Goal: Information Seeking & Learning: Find specific fact

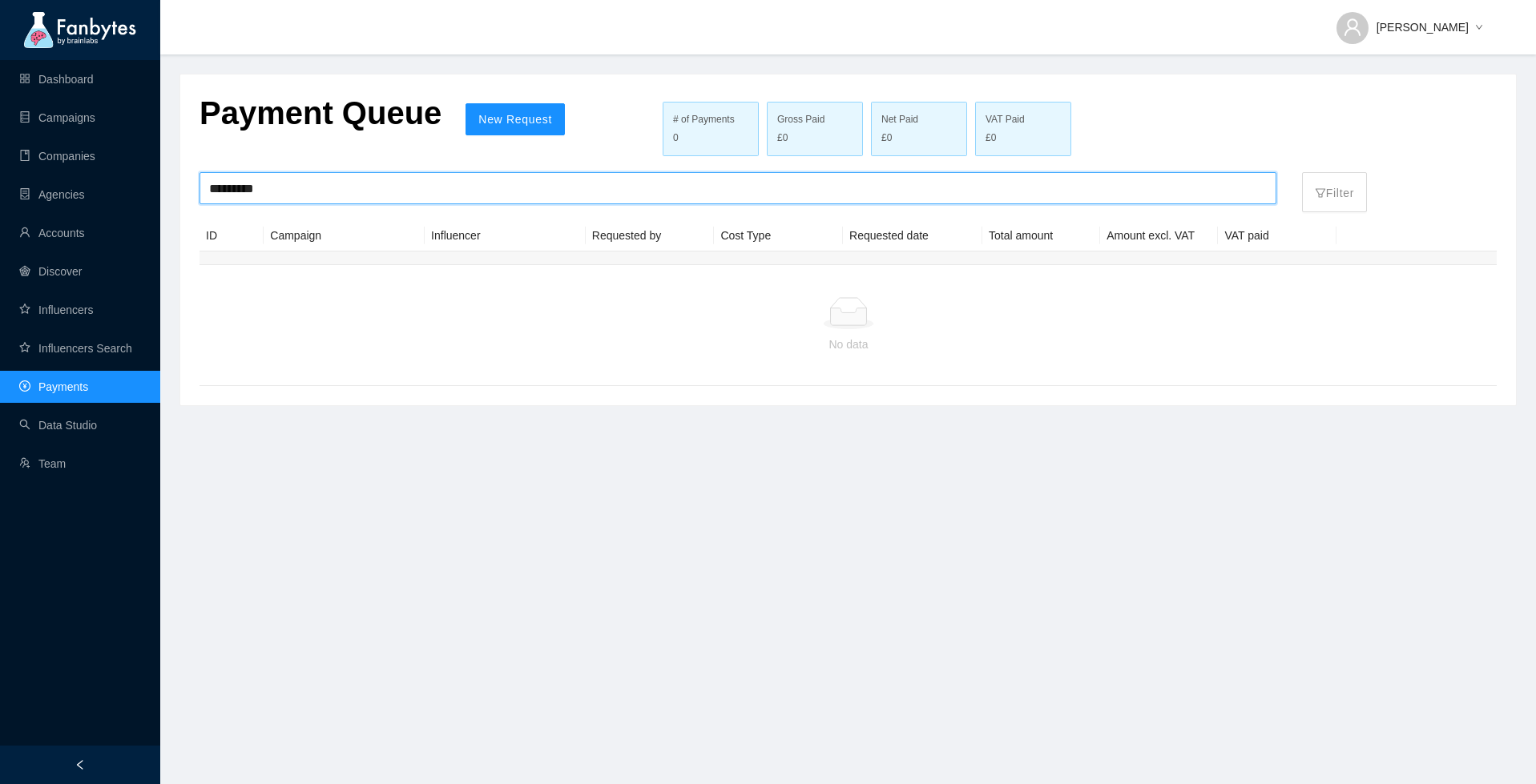
drag, startPoint x: 0, startPoint y: 0, endPoint x: 279, endPoint y: 197, distance: 341.5
click at [279, 197] on input "*********" at bounding box center [738, 189] width 1058 height 30
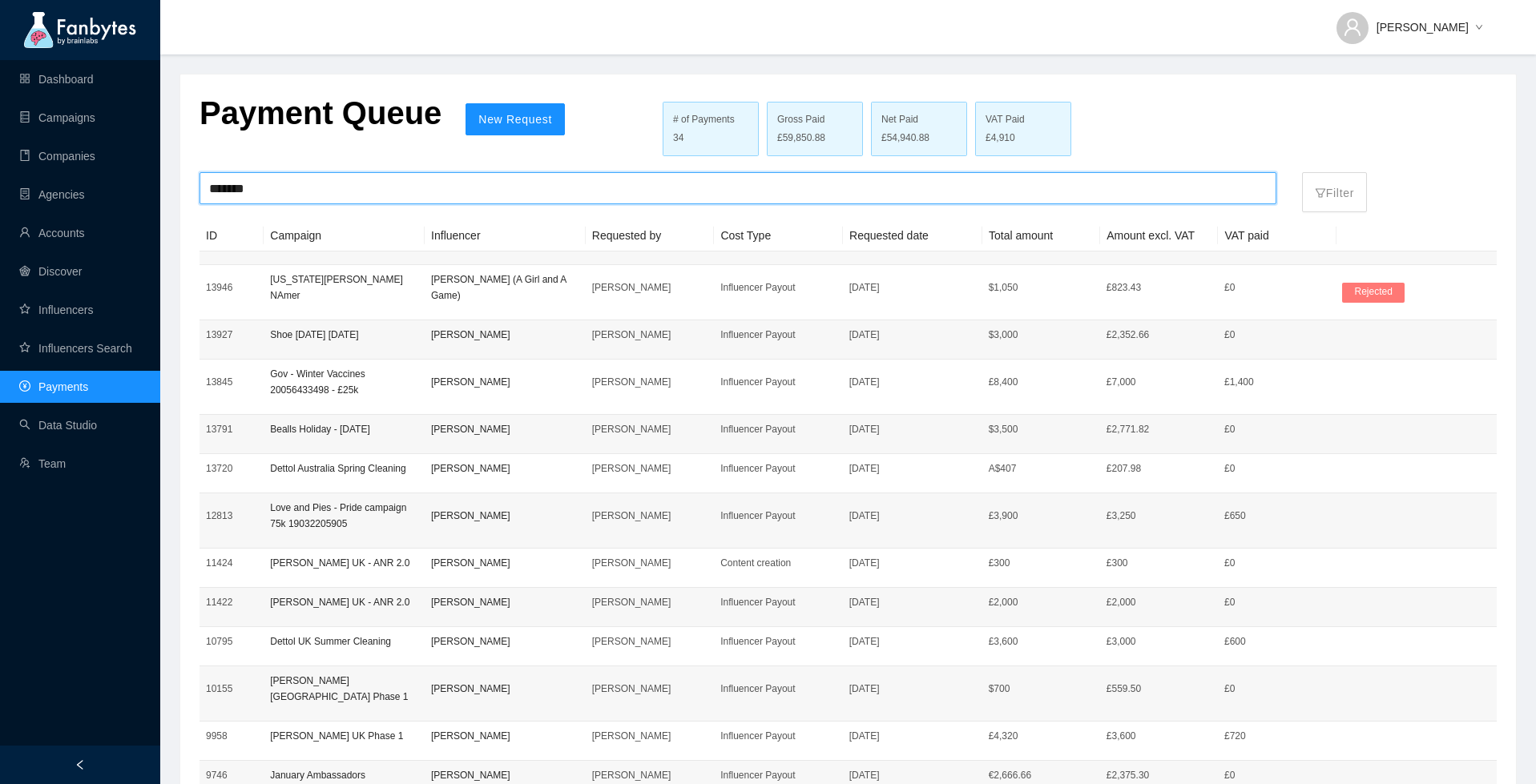
type input "*******"
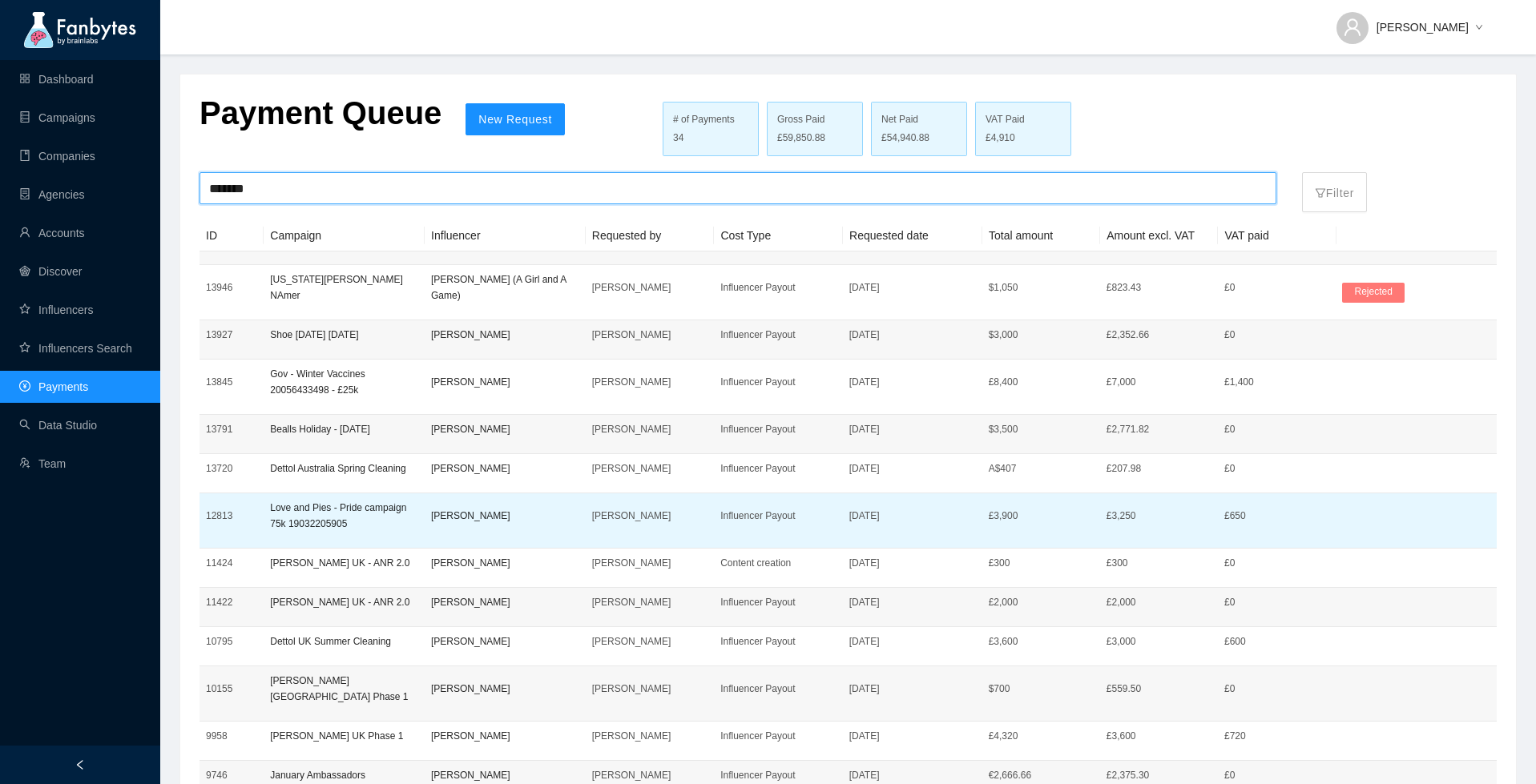
click at [482, 509] on td "[PERSON_NAME]" at bounding box center [505, 521] width 161 height 55
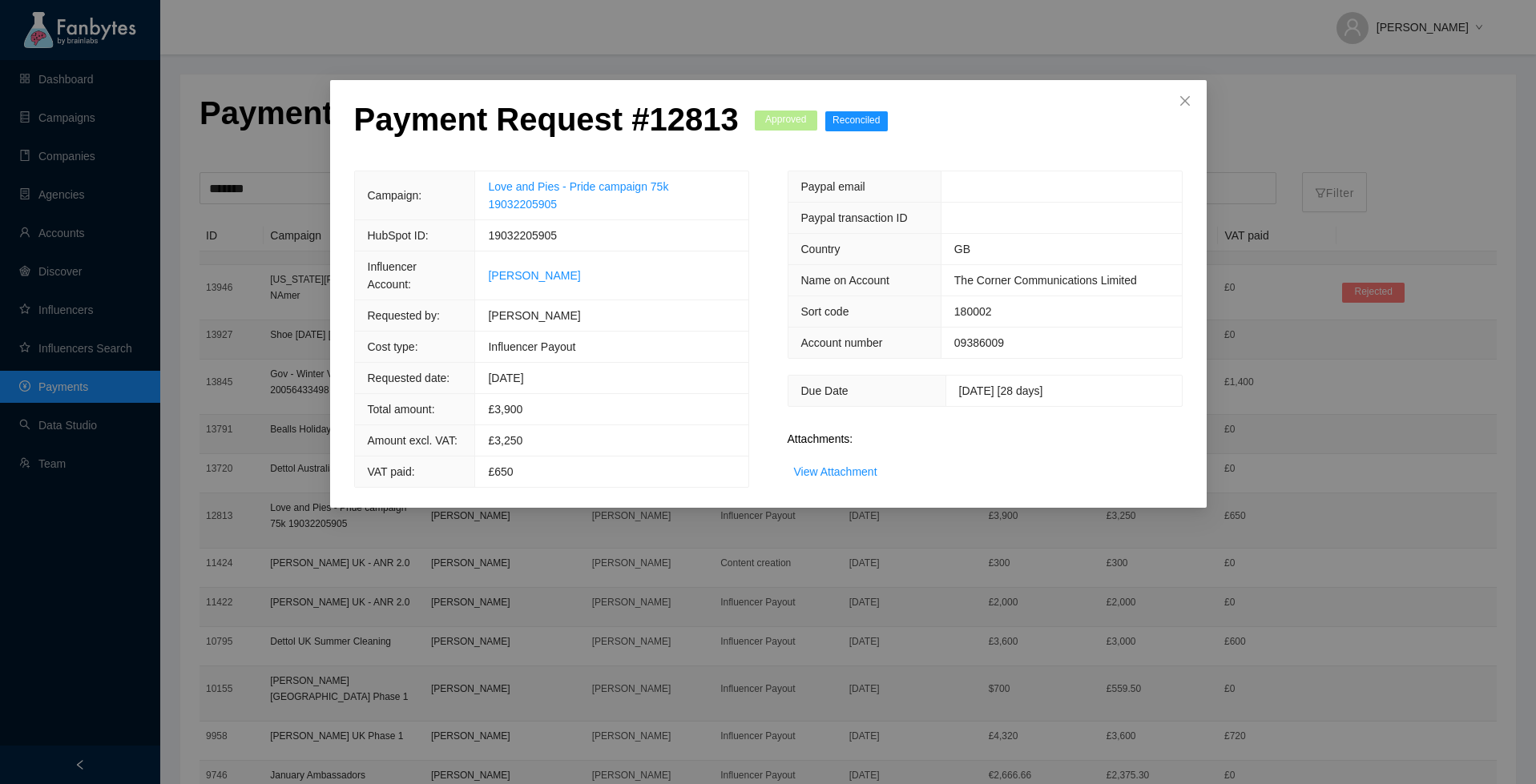
click at [833, 463] on div "View Attachment" at bounding box center [835, 472] width 83 height 18
click at [847, 468] on link "View Attachment" at bounding box center [835, 472] width 83 height 13
click at [564, 271] on link "[PERSON_NAME]" at bounding box center [534, 275] width 92 height 13
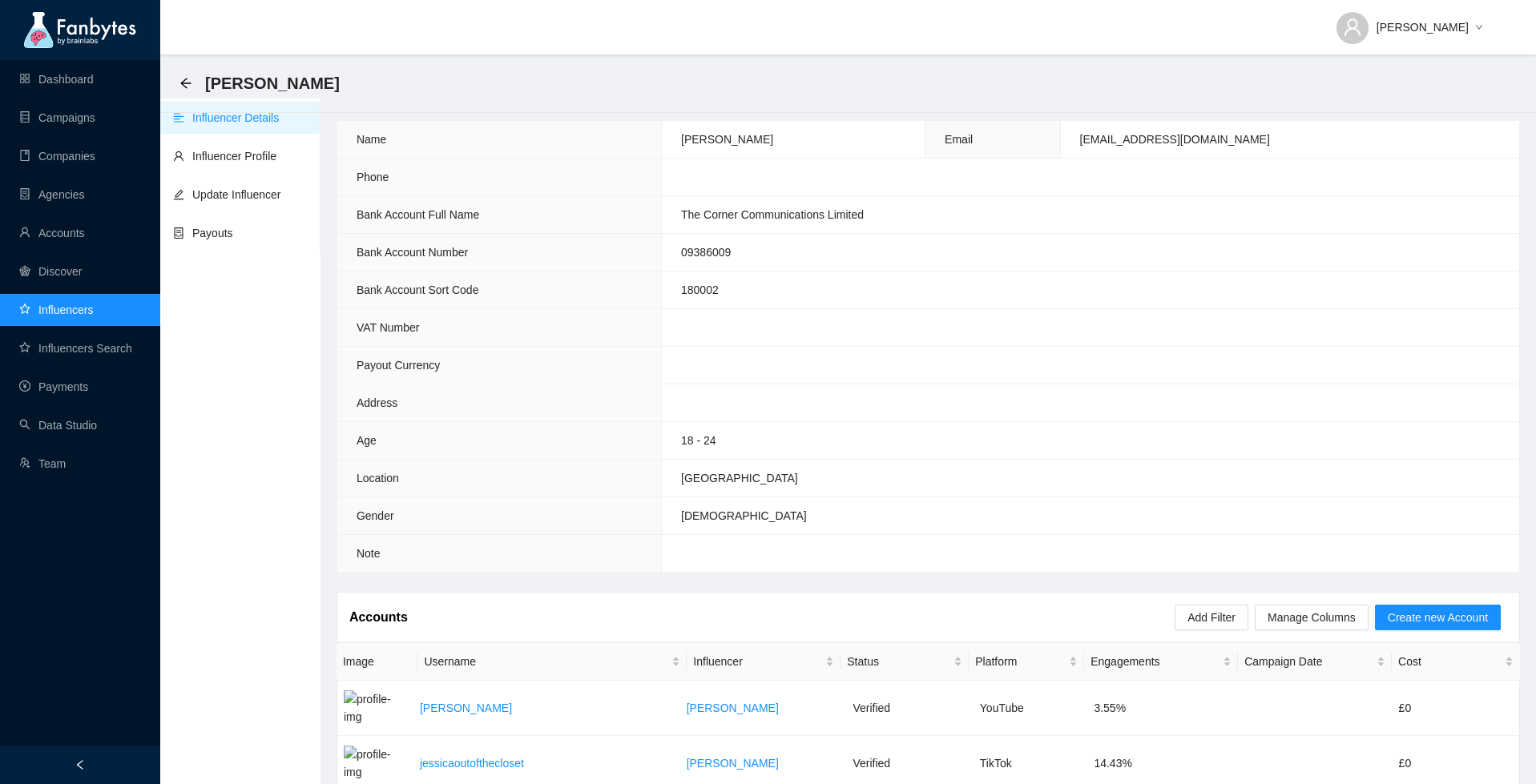
click at [1176, 140] on span "[EMAIL_ADDRESS][DOMAIN_NAME]" at bounding box center [1175, 140] width 190 height 13
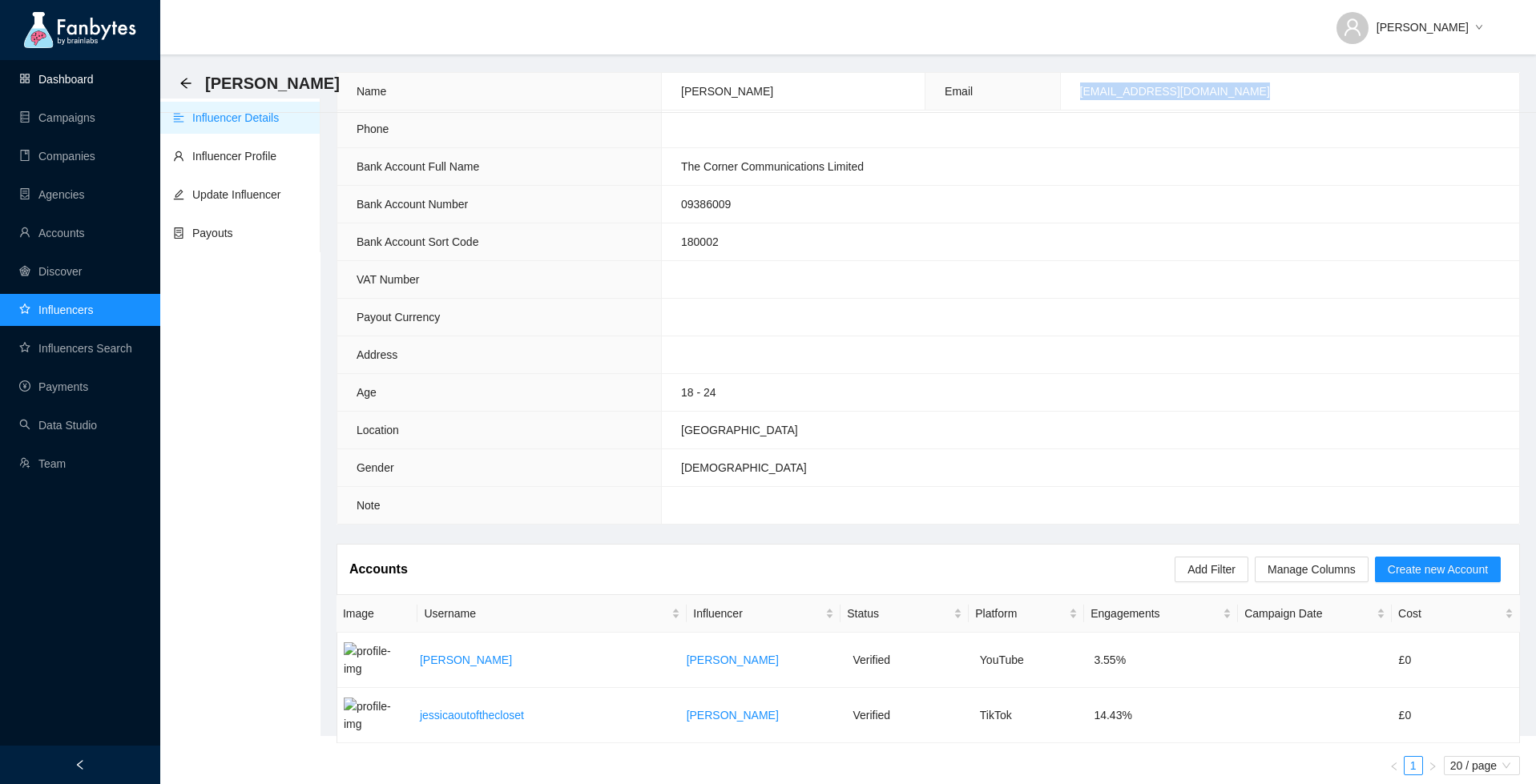
click at [67, 73] on link "Dashboard" at bounding box center [56, 79] width 75 height 13
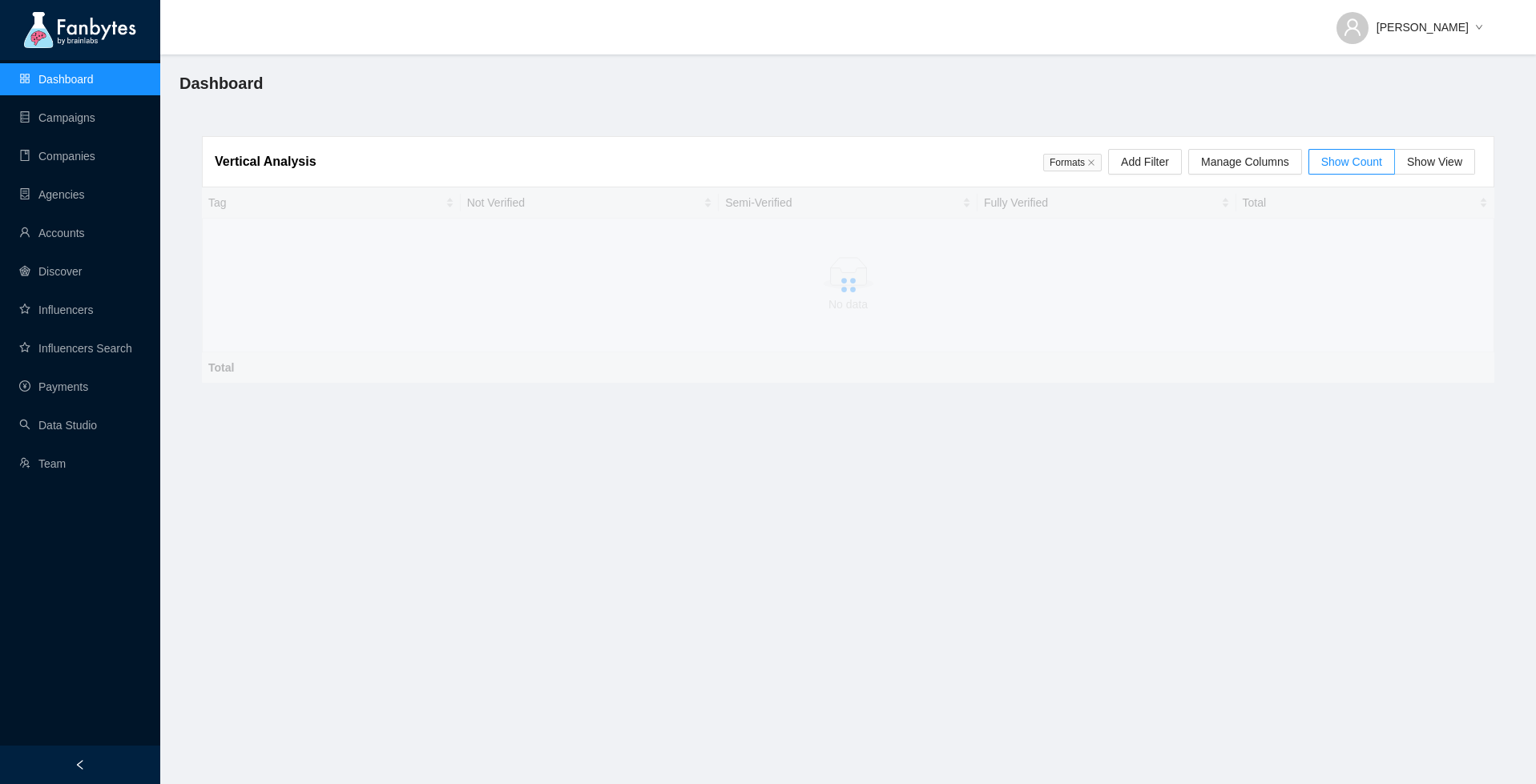
click at [84, 406] on ul "Dashboard Campaigns Companies Agencies Accounts Discover Influencers Influencer…" at bounding box center [80, 271] width 161 height 423
click at [83, 384] on link "Payments" at bounding box center [54, 387] width 69 height 13
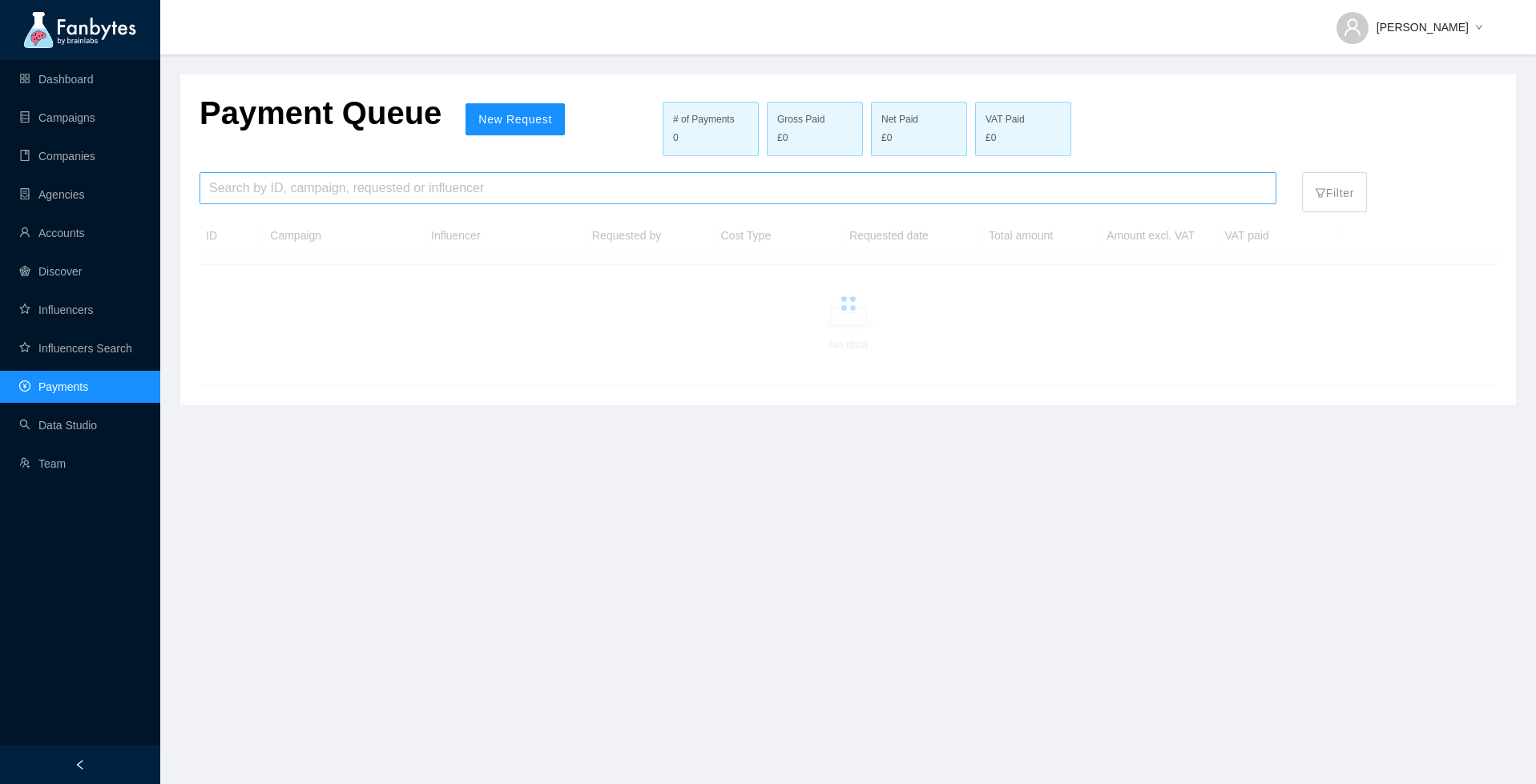
click at [324, 184] on input "search" at bounding box center [738, 189] width 1058 height 30
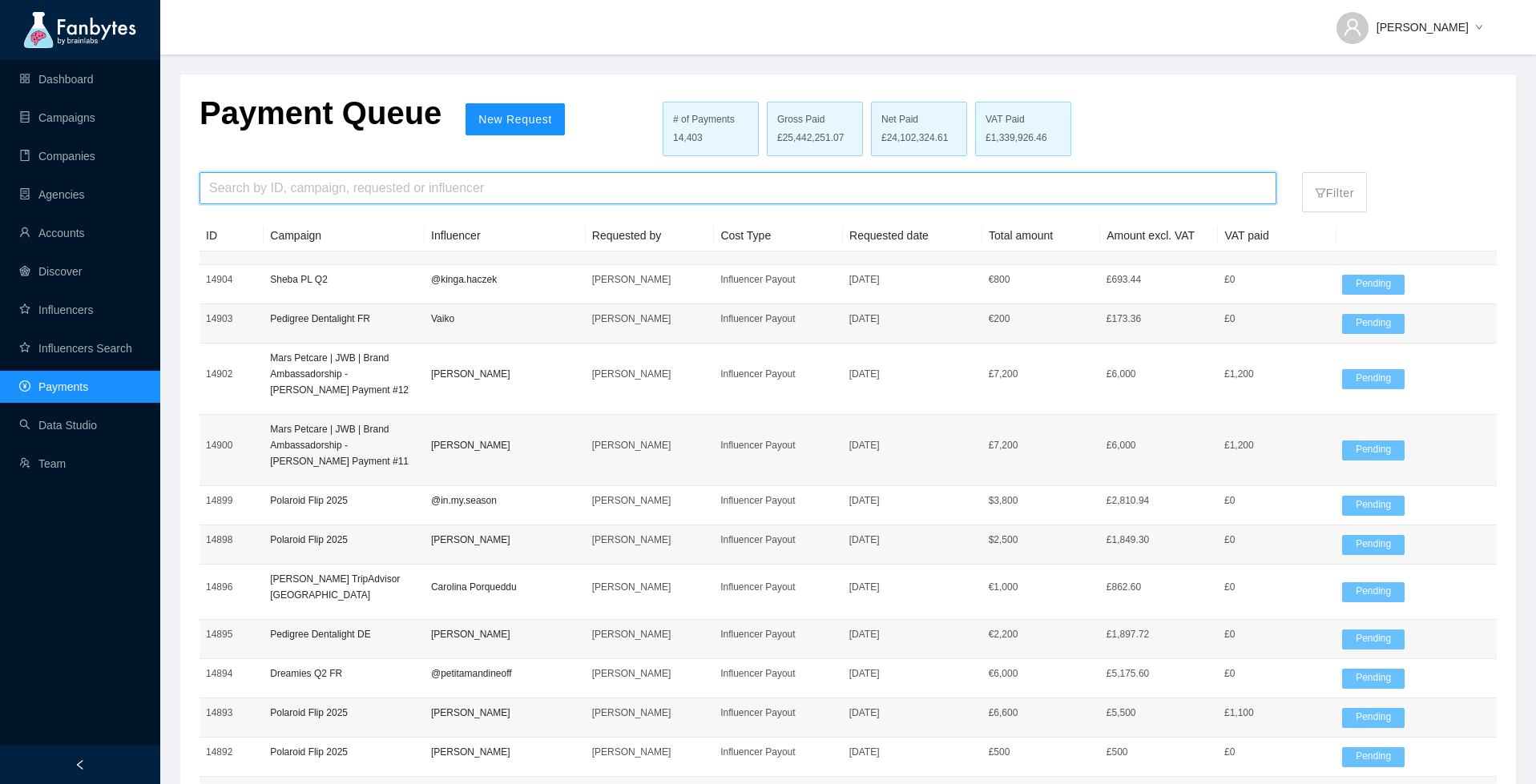
type input "*"
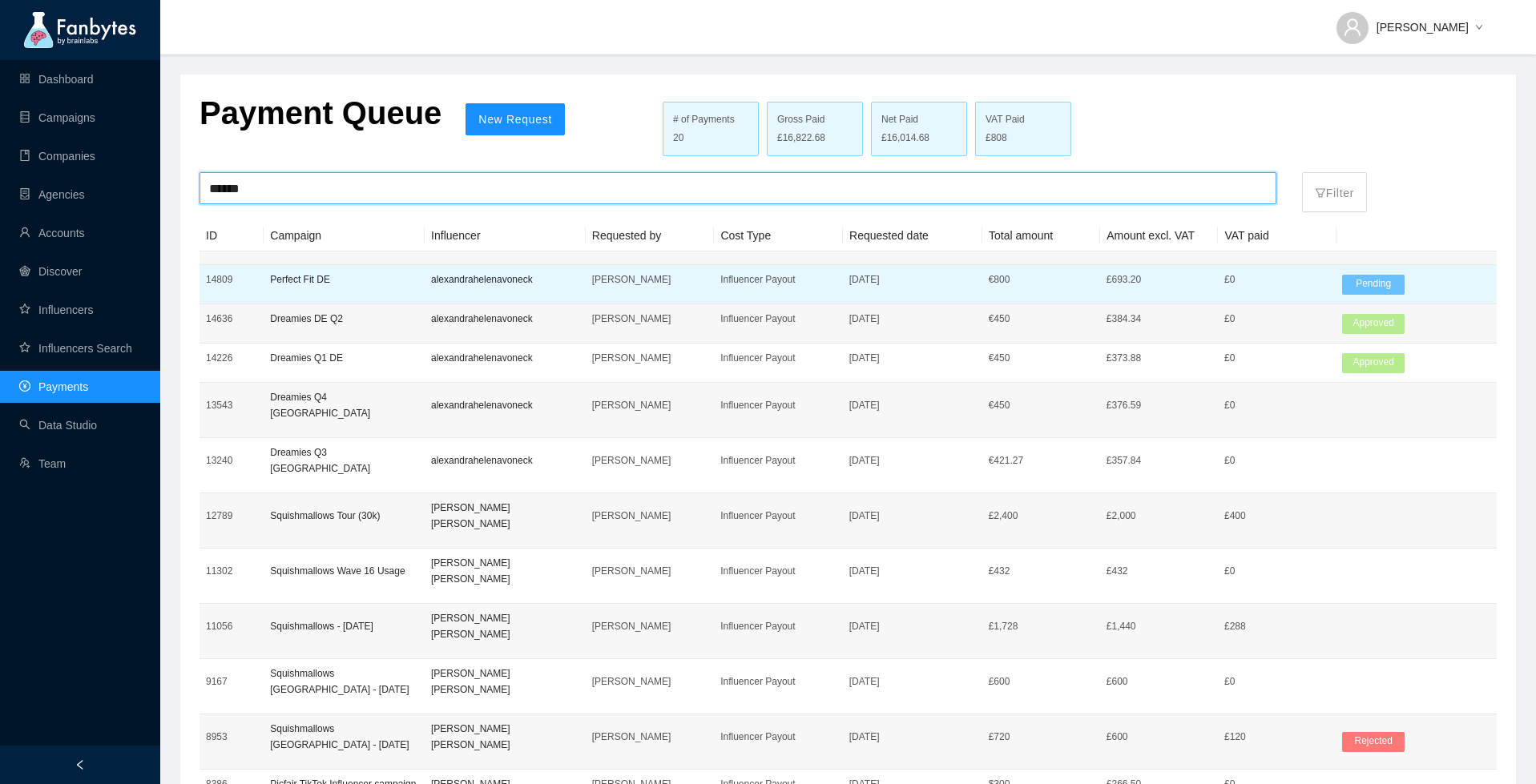
type input "******"
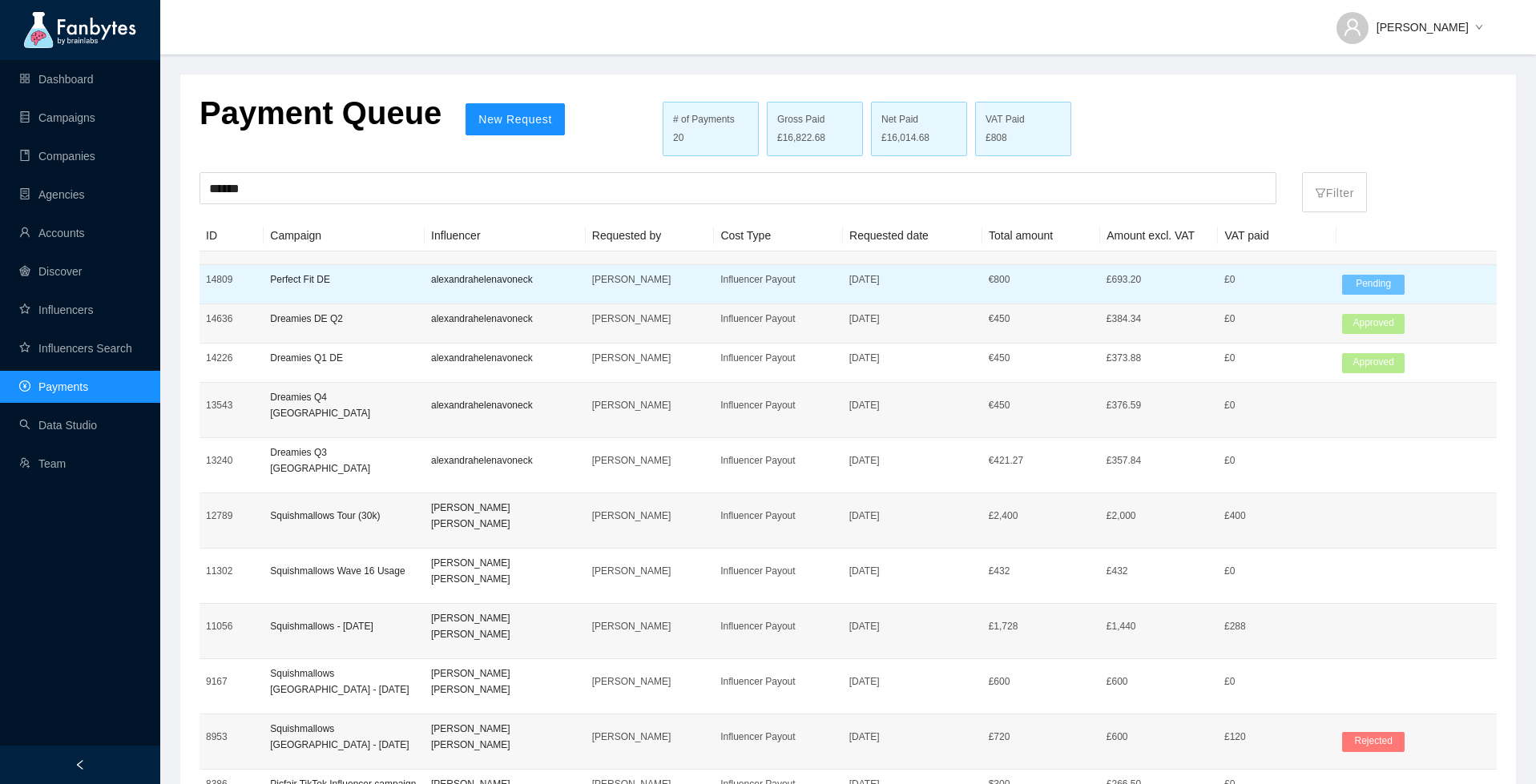
click at [509, 266] on td "alexandrahelenavoneck" at bounding box center [505, 284] width 161 height 39
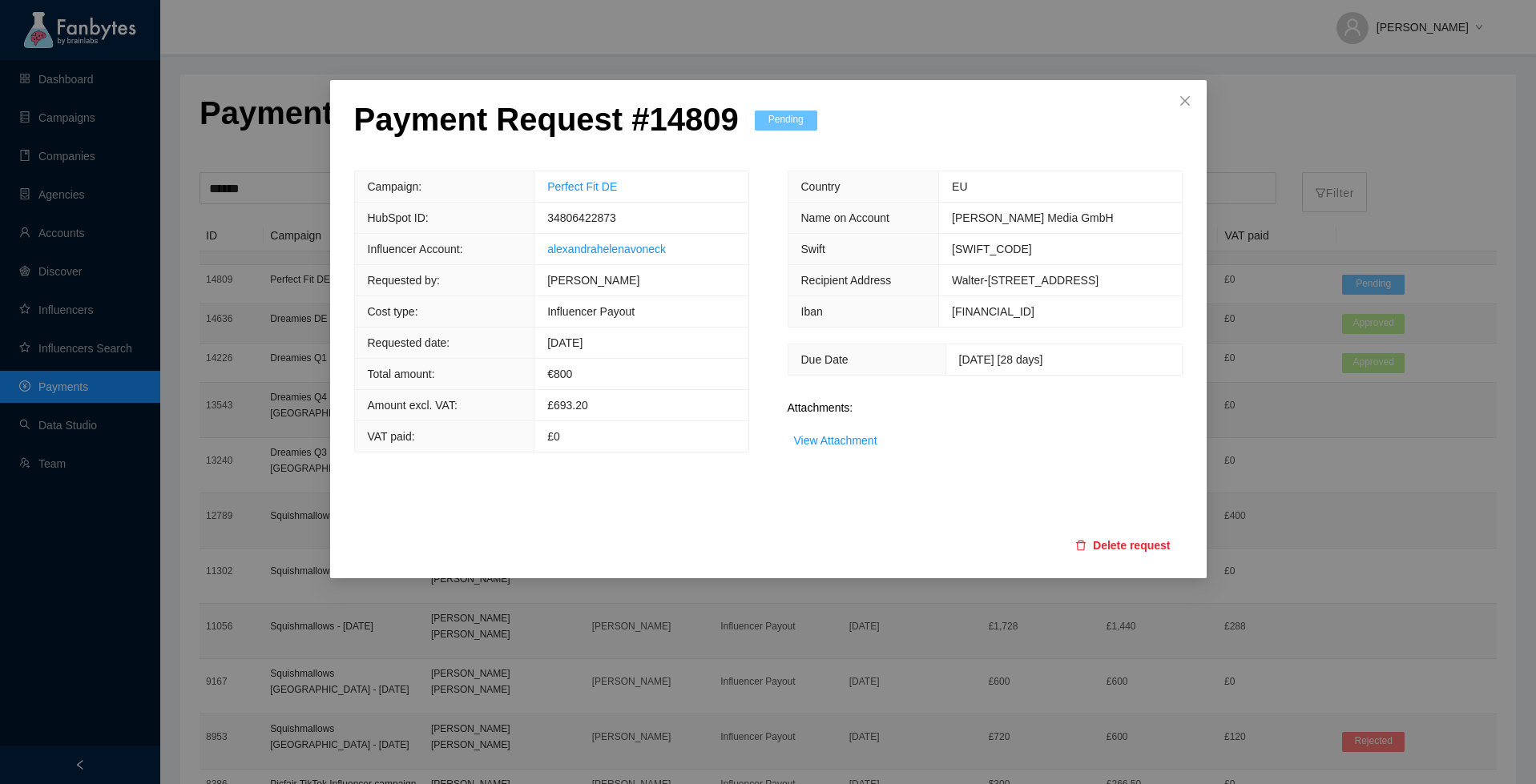
click at [959, 359] on span "[DATE] [28 days]" at bounding box center [1001, 360] width 84 height 13
click at [1191, 100] on icon "close" at bounding box center [1185, 101] width 13 height 13
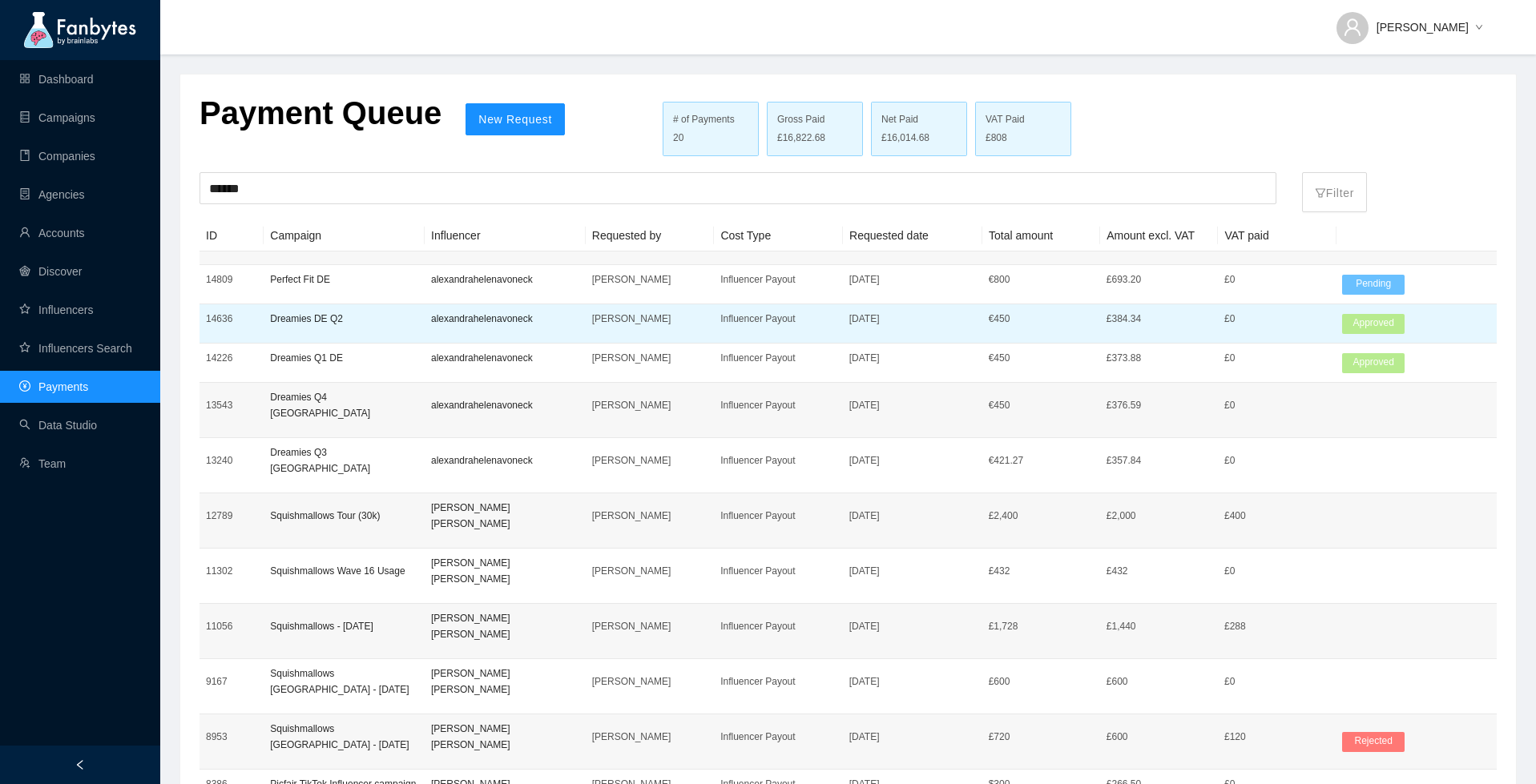
click at [1039, 318] on p "€ 450" at bounding box center [1041, 319] width 105 height 16
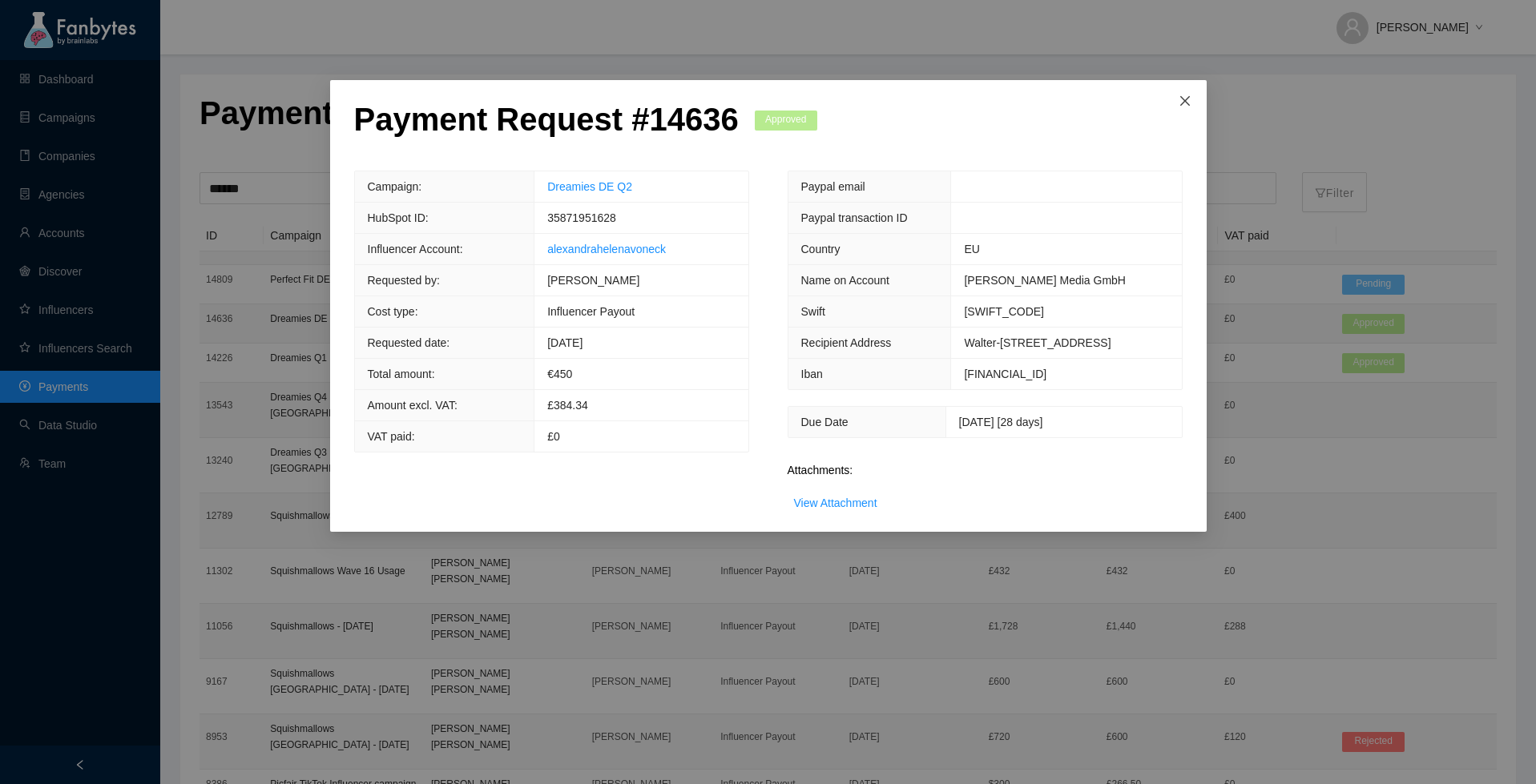
click at [1183, 107] on icon "close" at bounding box center [1185, 101] width 13 height 13
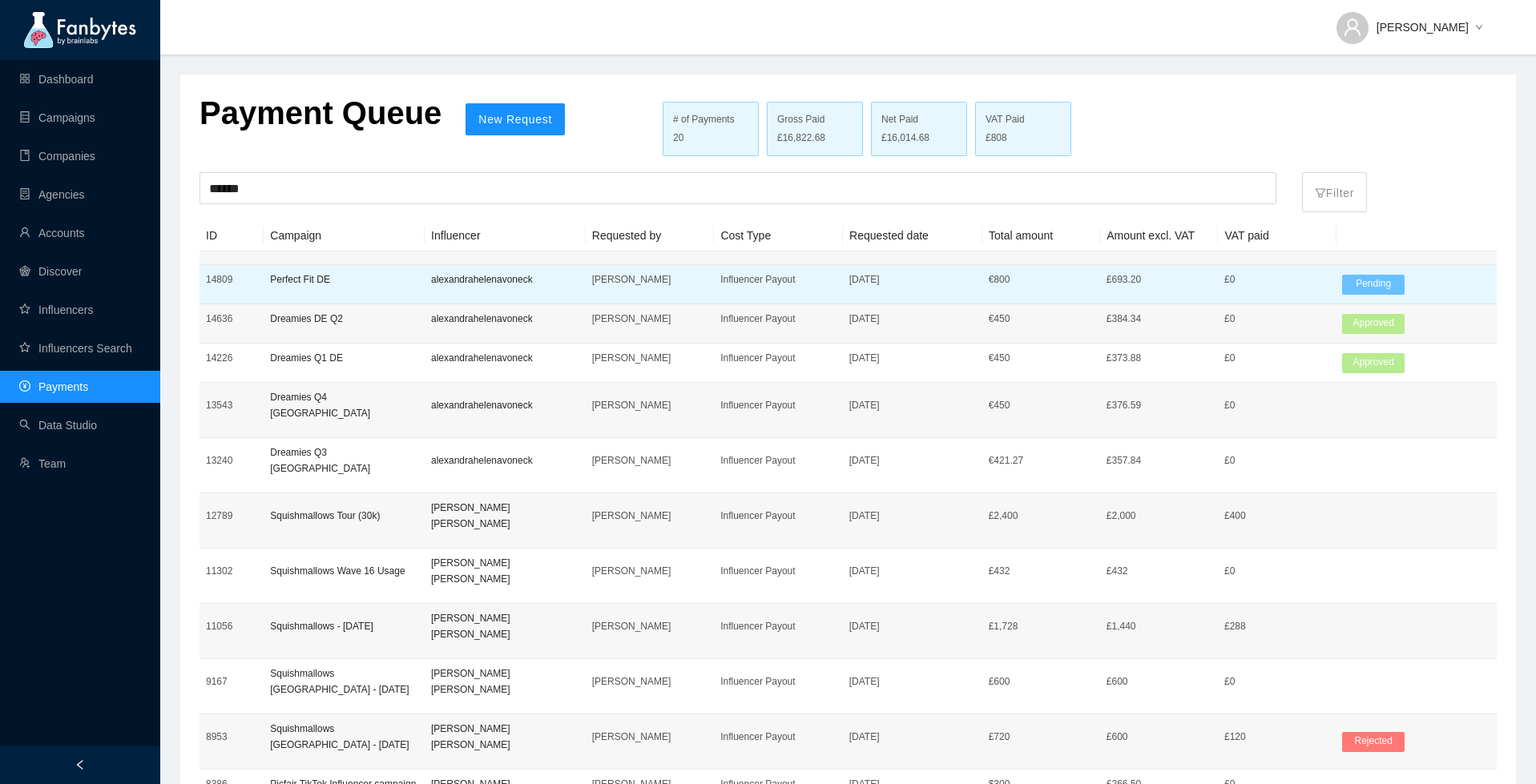
click at [848, 289] on td "[DATE]" at bounding box center [912, 284] width 140 height 39
